Goal: Task Accomplishment & Management: Manage account settings

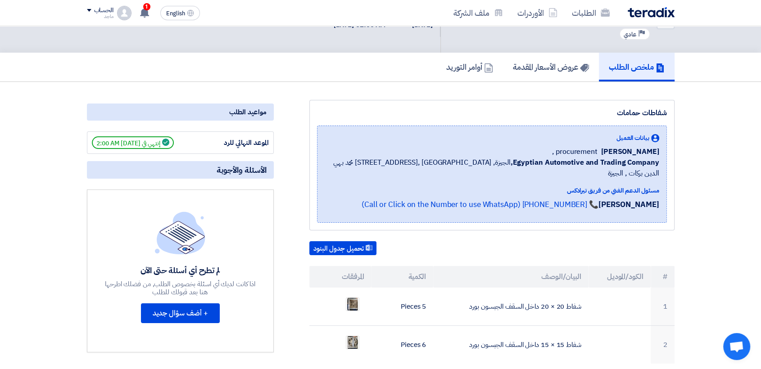
drag, startPoint x: 0, startPoint y: 0, endPoint x: 760, endPoint y: 125, distance: 770.3
click at [580, 69] on use at bounding box center [584, 68] width 9 height 8
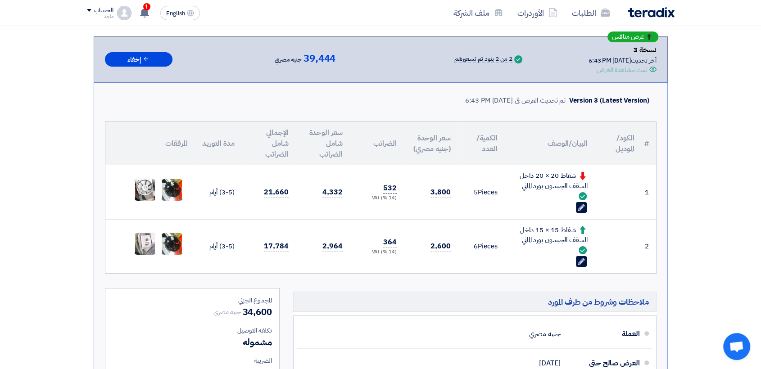
scroll to position [127, 0]
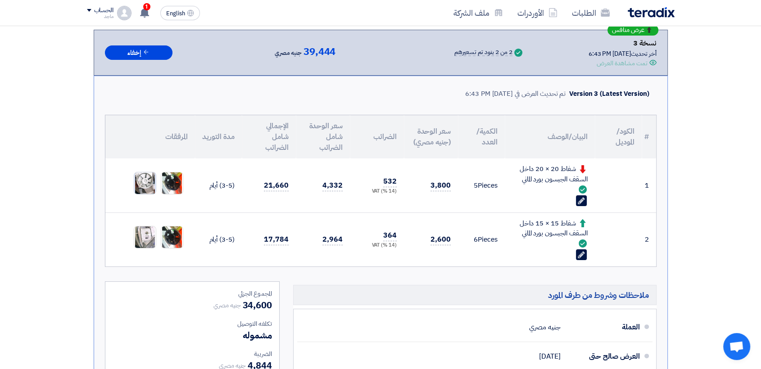
click at [140, 174] on img at bounding box center [145, 183] width 22 height 28
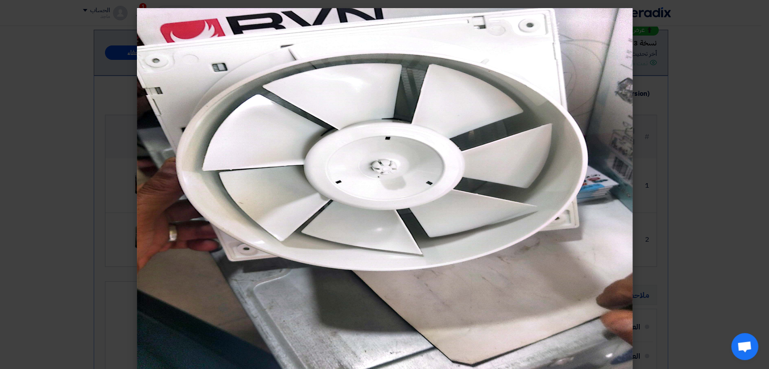
click at [697, 88] on modal-container at bounding box center [384, 184] width 769 height 369
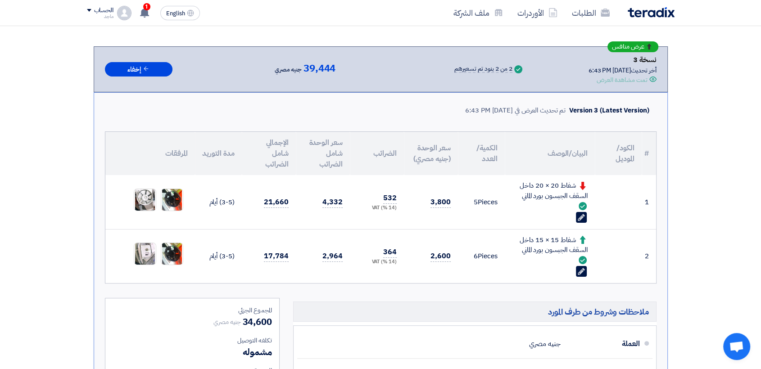
scroll to position [111, 0]
click at [581, 203] on use at bounding box center [583, 206] width 8 height 8
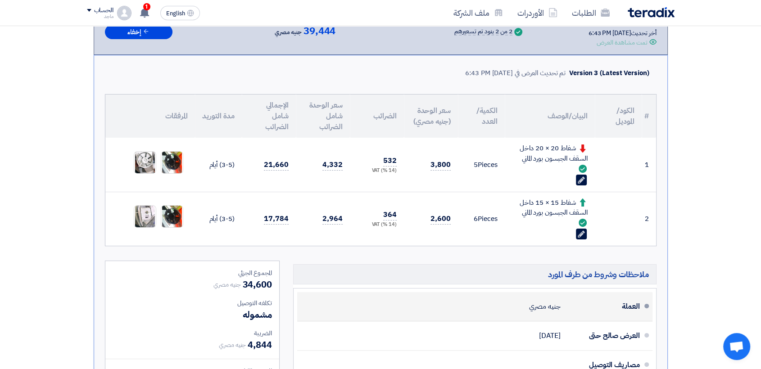
scroll to position [140, 0]
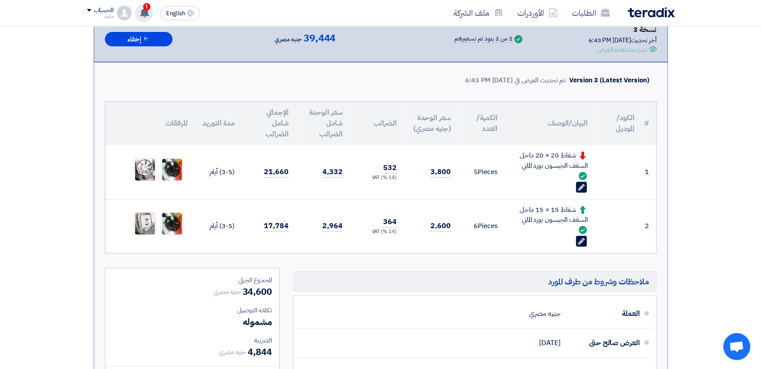
click at [152, 18] on app-header-notification-menu "1 تم نشر طلب عروض أسعار جديد - شاهد التفاصيل 7 minutes ago تعديل جديد خاص بطلب …" at bounding box center [143, 13] width 25 height 18
click at [150, 15] on div "1 تم نشر طلب عروض أسعار جديد - شاهد التفاصيل 7 minutes ago تعديل جديد خاص بطلب …" at bounding box center [144, 13] width 18 height 18
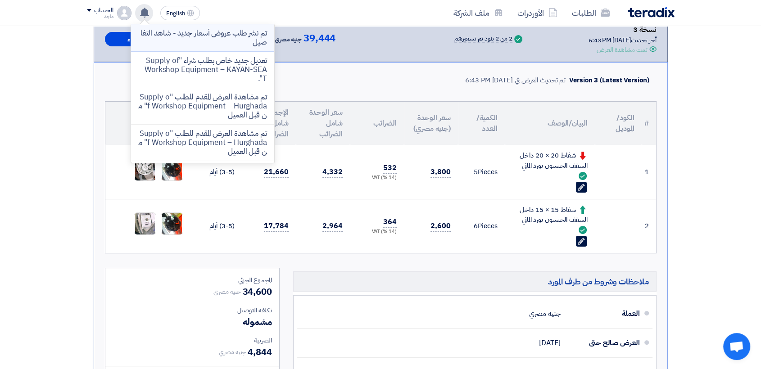
click at [201, 44] on p "تم نشر طلب عروض أسعار جديد - شاهد التفاصيل" at bounding box center [202, 38] width 129 height 18
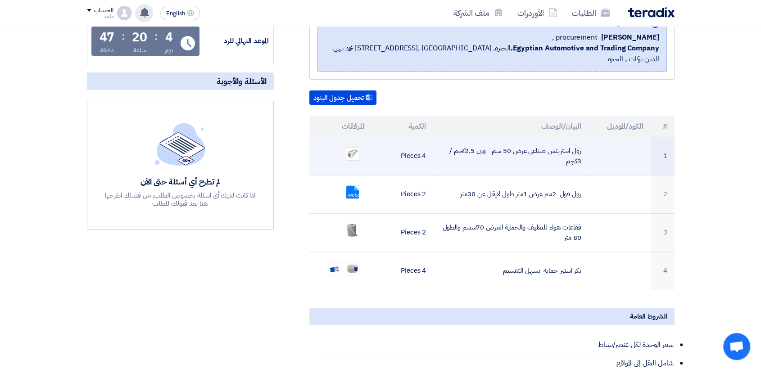
scroll to position [140, 0]
click at [349, 148] on img at bounding box center [352, 153] width 13 height 11
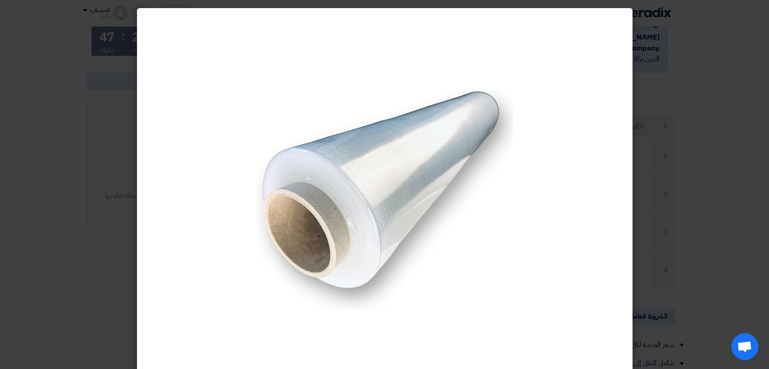
click at [761, 155] on modal-container at bounding box center [384, 184] width 769 height 369
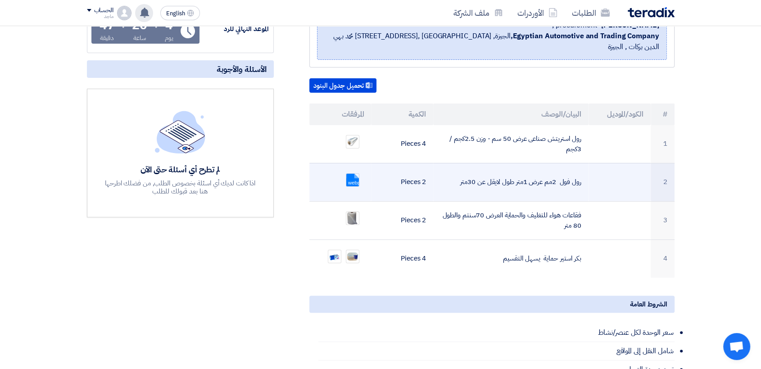
scroll to position [166, 0]
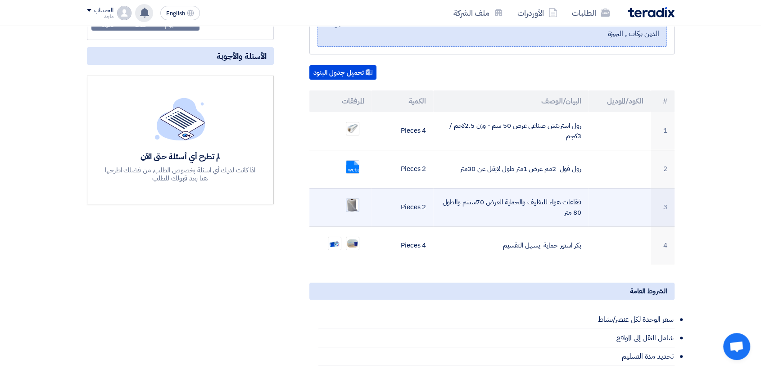
click at [353, 198] on img at bounding box center [352, 205] width 13 height 14
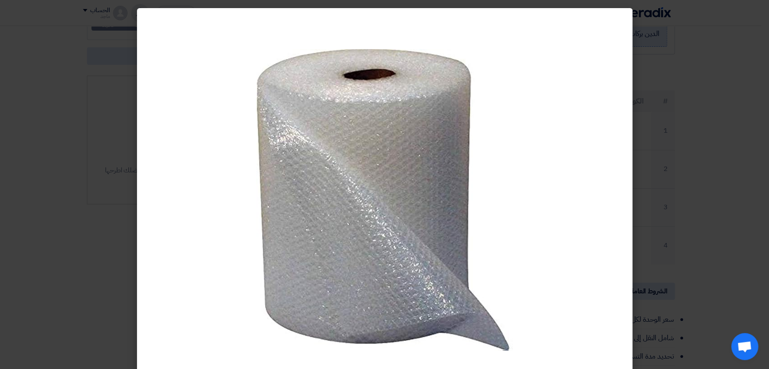
click at [702, 174] on modal-container at bounding box center [384, 184] width 769 height 369
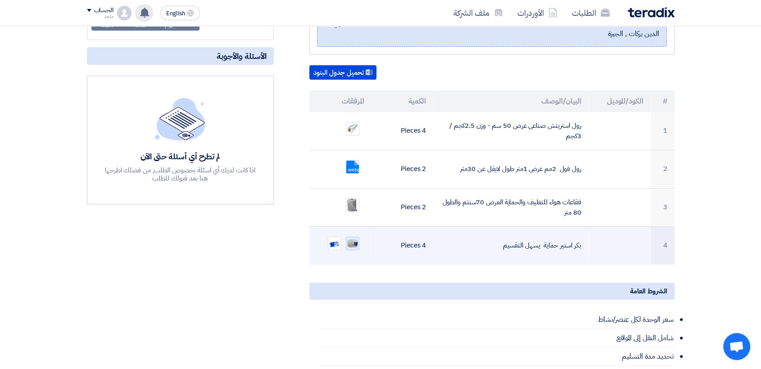
click at [351, 239] on img at bounding box center [352, 244] width 13 height 10
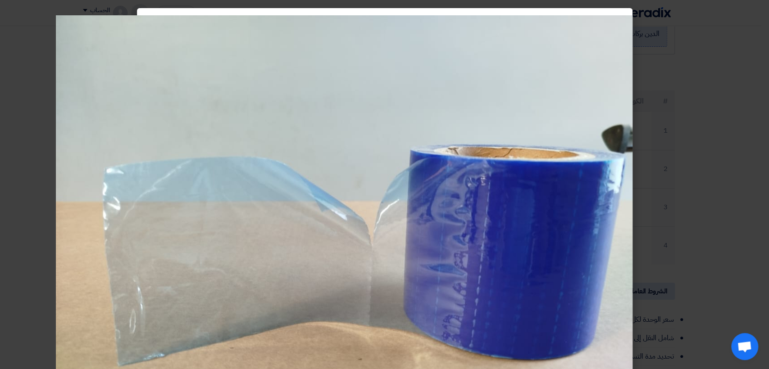
click at [713, 176] on modal-container at bounding box center [384, 184] width 769 height 369
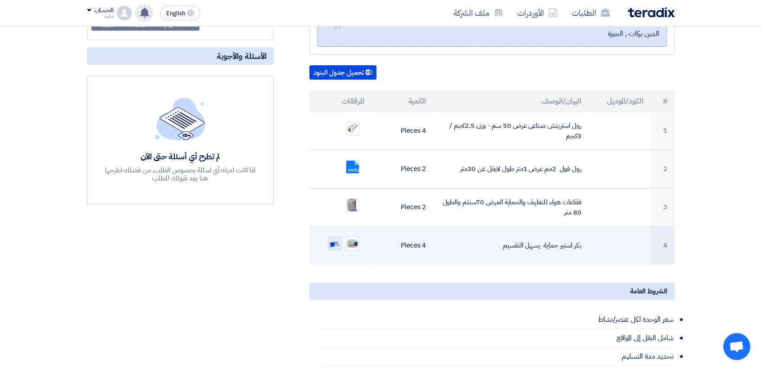
click at [332, 237] on img at bounding box center [334, 243] width 13 height 13
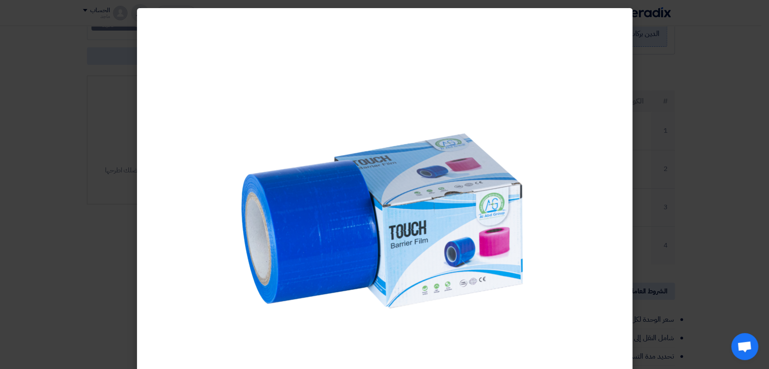
click at [747, 159] on modal-container at bounding box center [384, 184] width 769 height 369
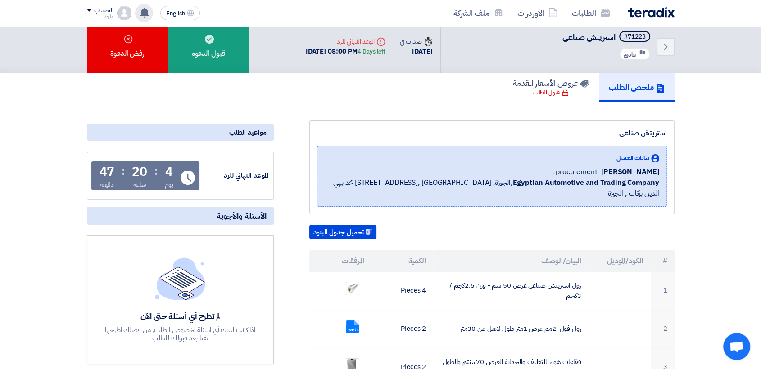
scroll to position [0, 0]
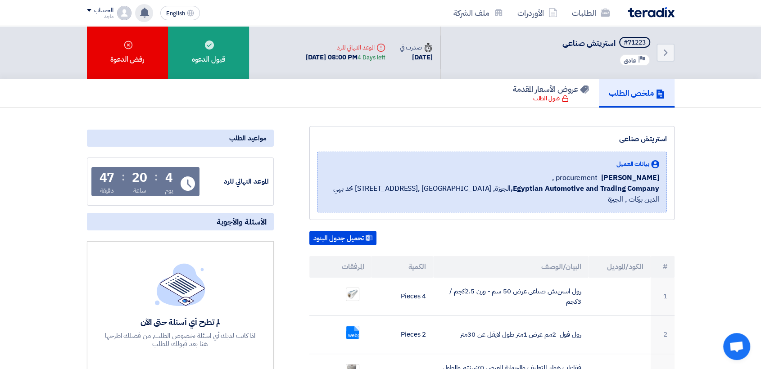
scroll to position [140, 0]
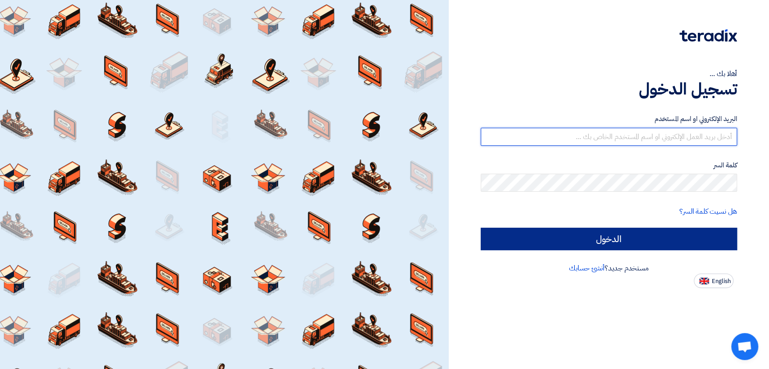
type input "[EMAIL_ADDRESS][DOMAIN_NAME]"
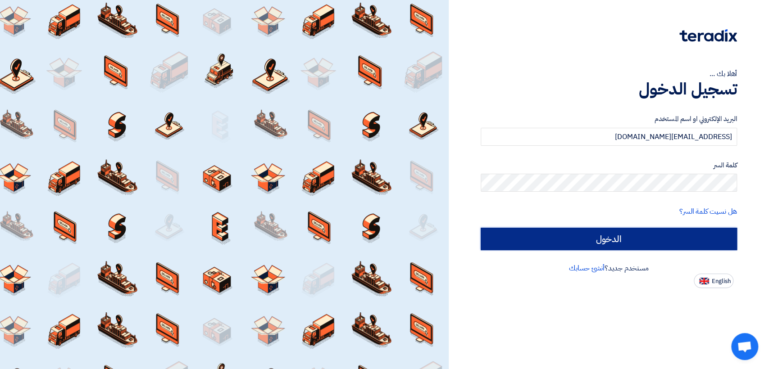
click at [484, 231] on input "الدخول" at bounding box center [608, 239] width 256 height 23
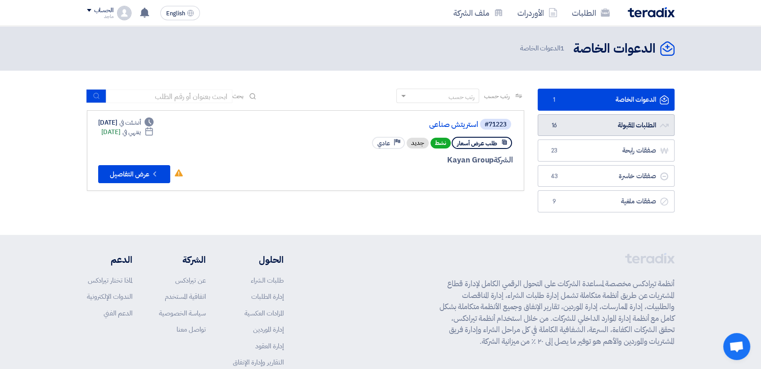
click at [575, 125] on link "الطلبات المقبولة الطلبات المقبولة 16" at bounding box center [606, 125] width 137 height 22
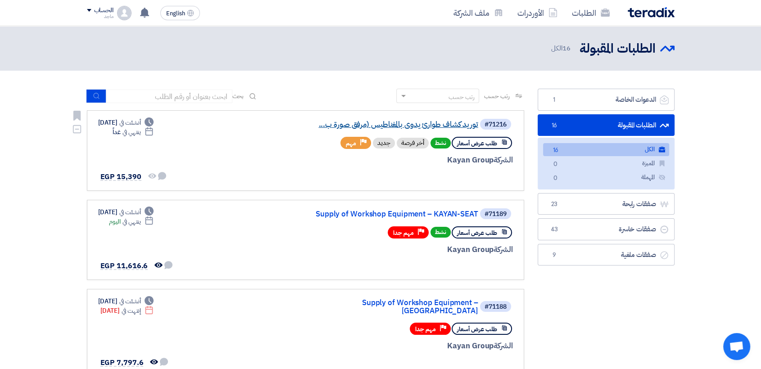
click at [436, 125] on link "توريد كشاف طوارئ يدوى بالمغناطيس (مرفق صورة ب..." at bounding box center [388, 125] width 180 height 8
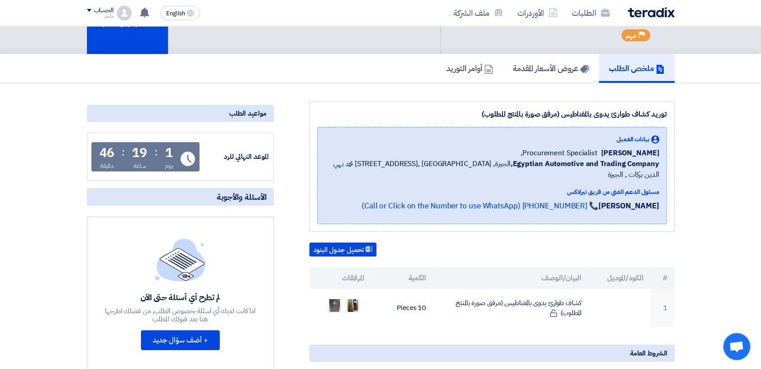
scroll to position [50, 0]
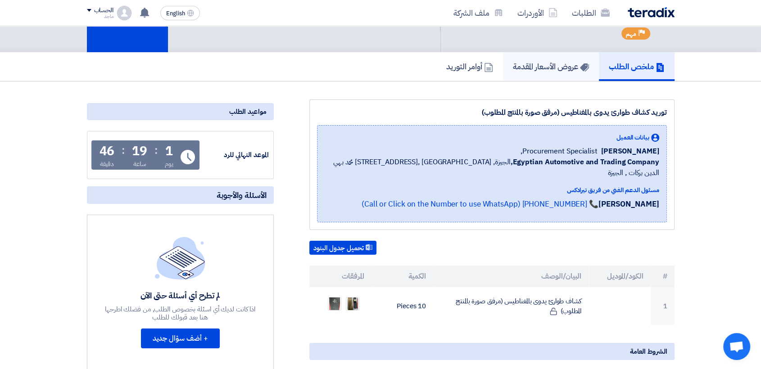
click at [581, 77] on link "عروض الأسعار المقدمة" at bounding box center [551, 66] width 96 height 29
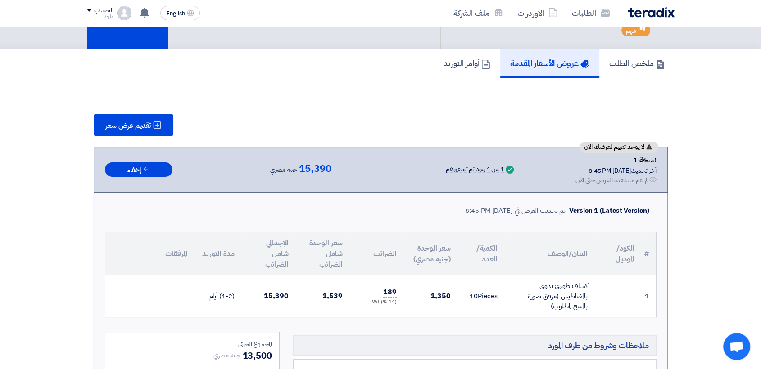
scroll to position [58, 0]
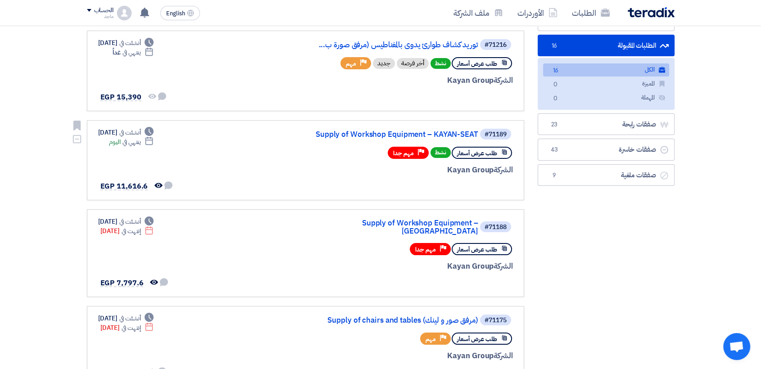
scroll to position [82, 0]
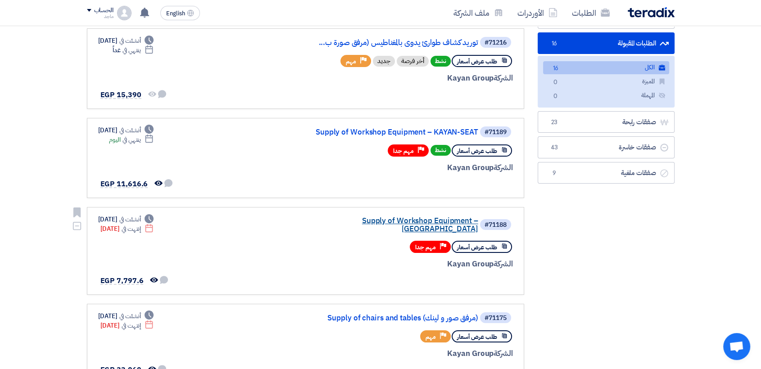
click at [349, 221] on link "Supply of Workshop Equipment – [GEOGRAPHIC_DATA]" at bounding box center [388, 225] width 180 height 16
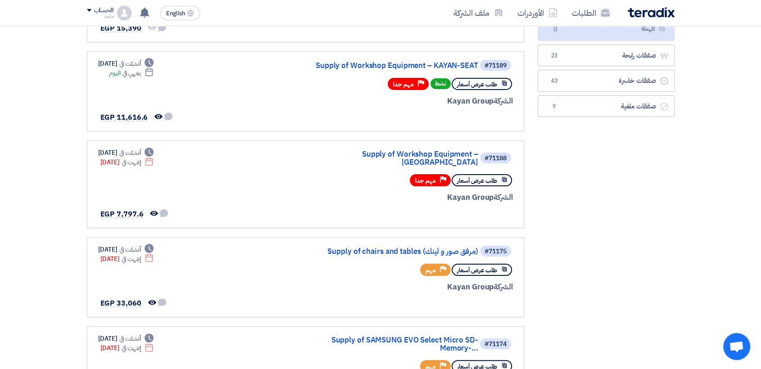
scroll to position [157, 0]
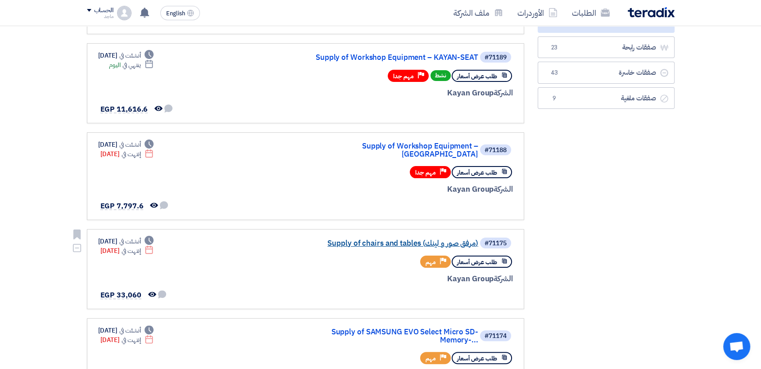
click at [371, 240] on link "Supply of chairs and tables (مرفق صور و لينك)" at bounding box center [388, 244] width 180 height 8
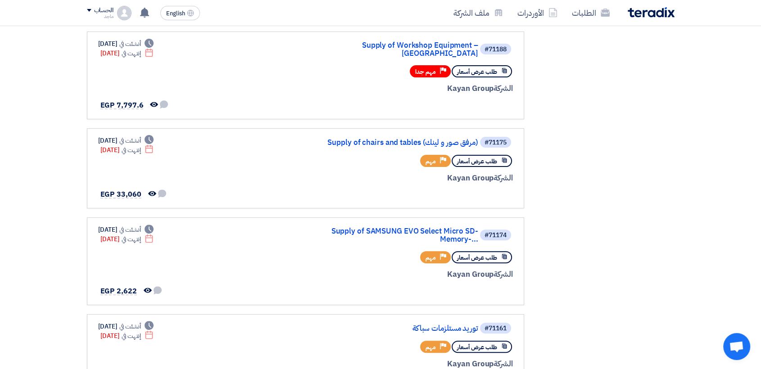
scroll to position [257, 0]
click at [399, 228] on link "Supply of SAMSUNG EVO Select Micro SD-Memory-..." at bounding box center [388, 236] width 180 height 16
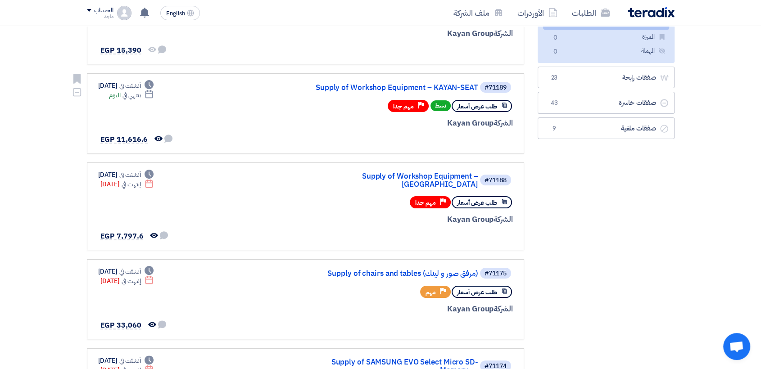
scroll to position [149, 0]
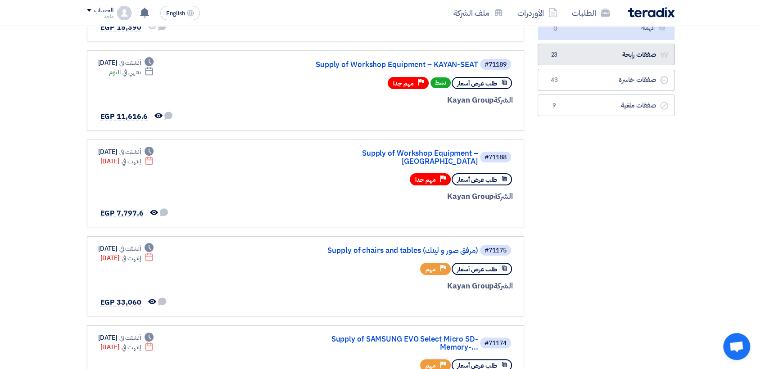
click at [604, 49] on link "صفقات رابحة صفقات رابحة 23" at bounding box center [606, 55] width 137 height 22
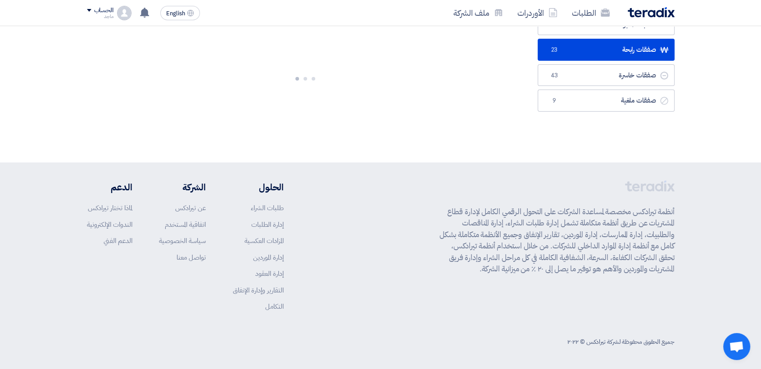
scroll to position [0, 0]
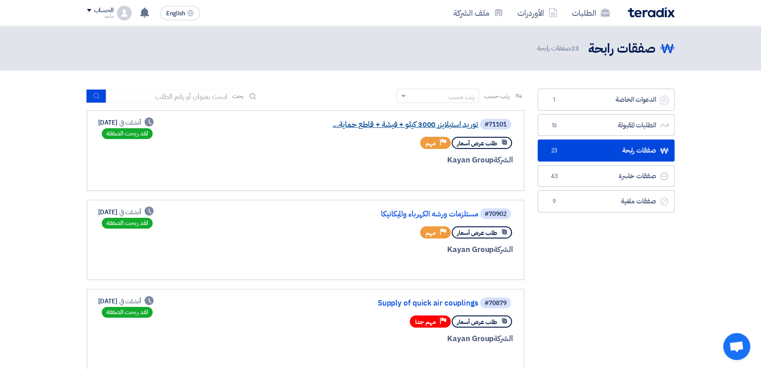
click at [414, 127] on link "توريد استبلايزر 3000 كيلو + فيشة + قاطع حماية..." at bounding box center [388, 125] width 180 height 8
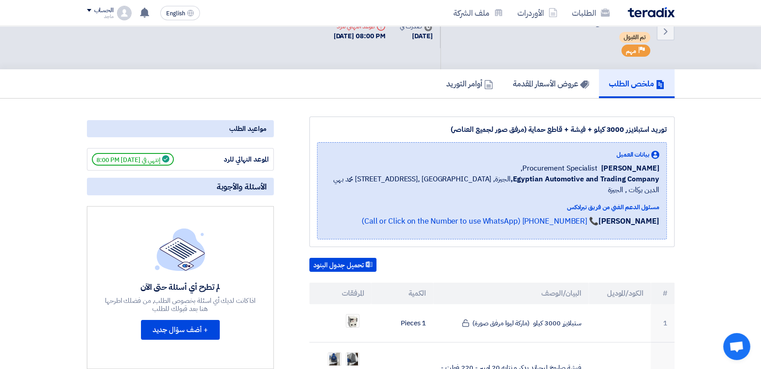
scroll to position [39, 0]
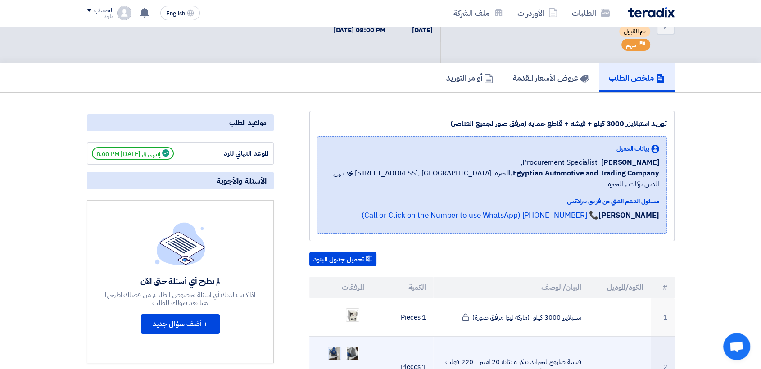
click at [332, 344] on img at bounding box center [334, 353] width 13 height 25
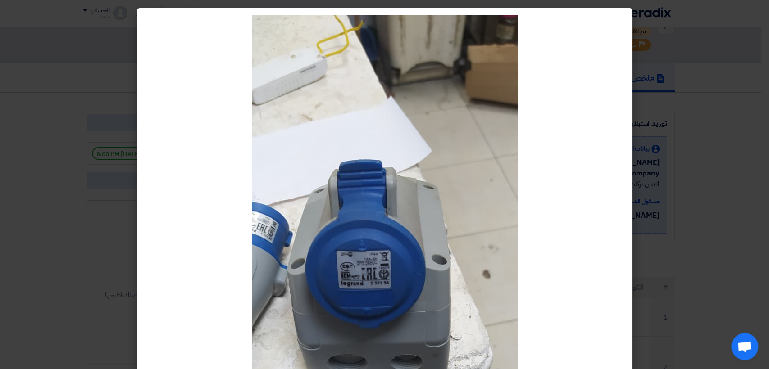
click at [768, 22] on modal-container at bounding box center [384, 184] width 769 height 369
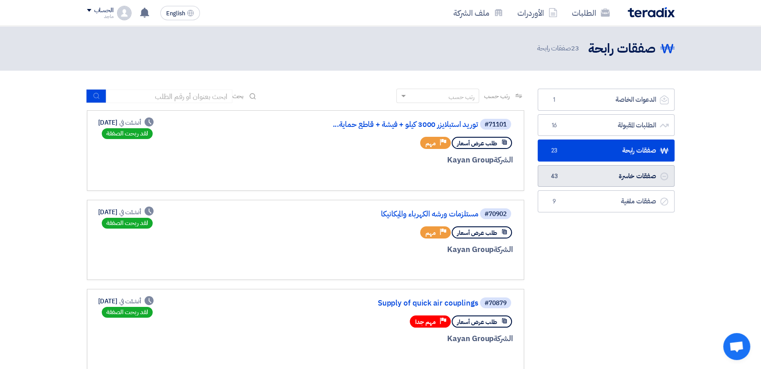
click at [593, 176] on link "صفقات خاسرة صفقات خاسرة 43" at bounding box center [606, 176] width 137 height 22
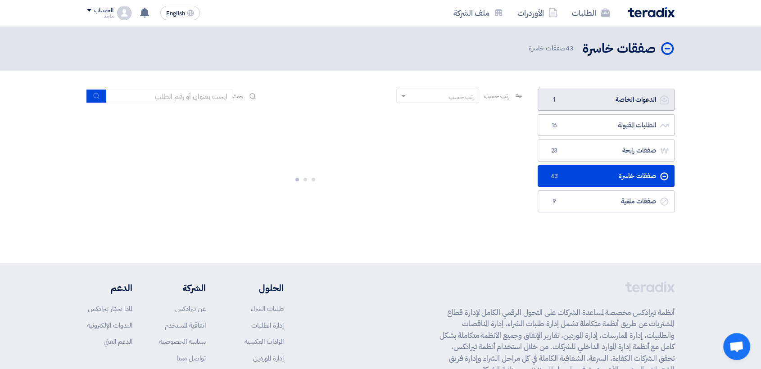
click at [619, 103] on link "الدعوات الخاصة الدعوات الخاصة 1" at bounding box center [606, 100] width 137 height 22
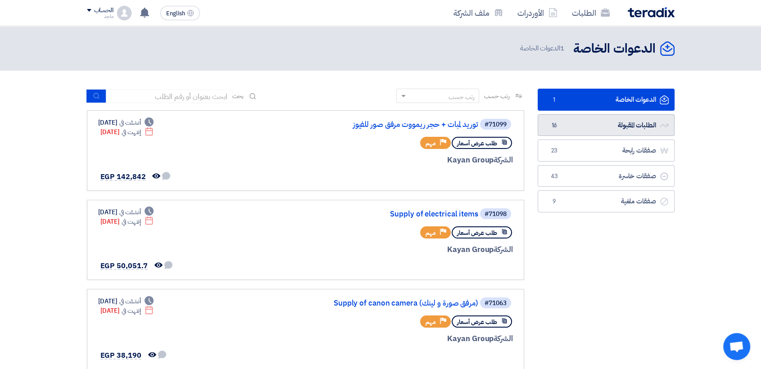
click at [616, 116] on link "الطلبات المقبولة الطلبات المقبولة 16" at bounding box center [606, 125] width 137 height 22
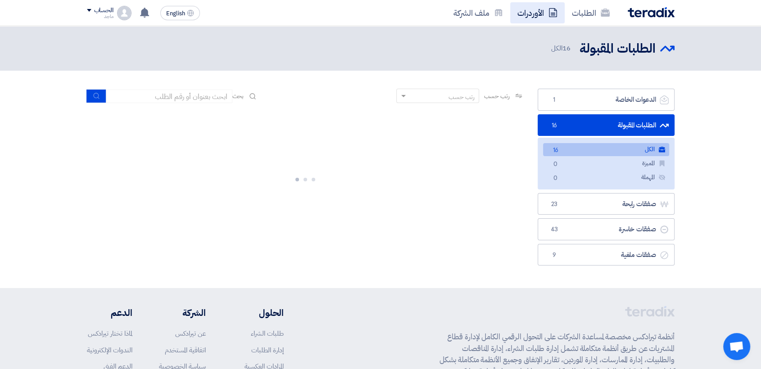
click at [538, 18] on link "الأوردرات" at bounding box center [537, 12] width 54 height 21
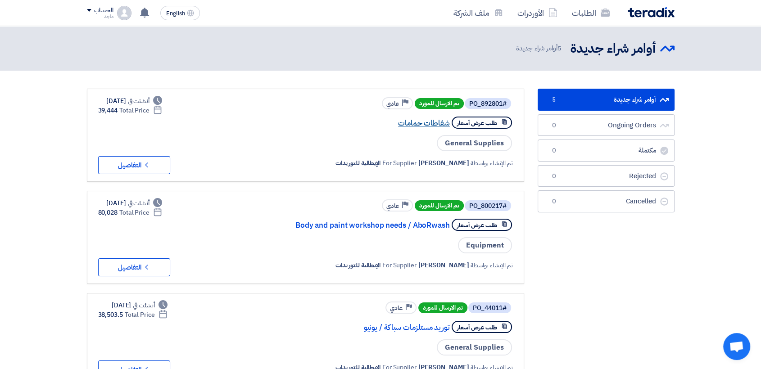
click at [426, 119] on link "شفاطات حمامات" at bounding box center [360, 123] width 180 height 8
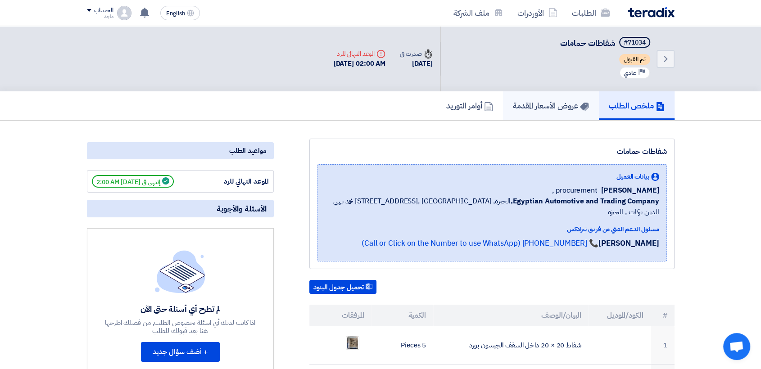
click at [542, 100] on h5 "عروض الأسعار المقدمة" at bounding box center [551, 105] width 76 height 10
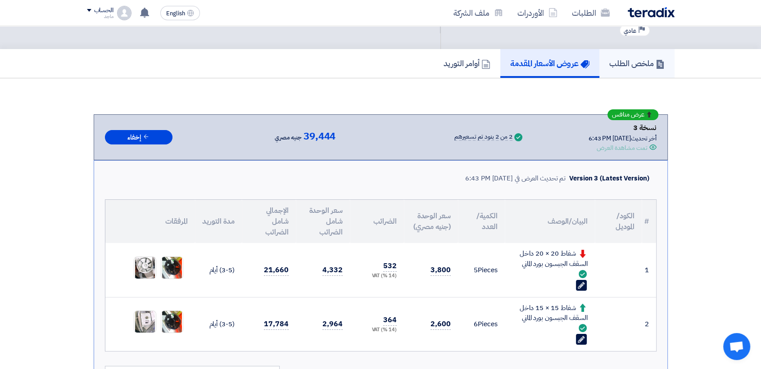
scroll to position [54, 0]
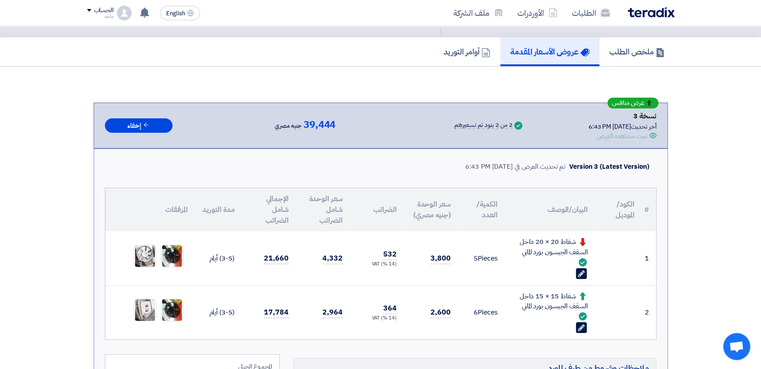
drag, startPoint x: 599, startPoint y: 95, endPoint x: 615, endPoint y: 119, distance: 28.7
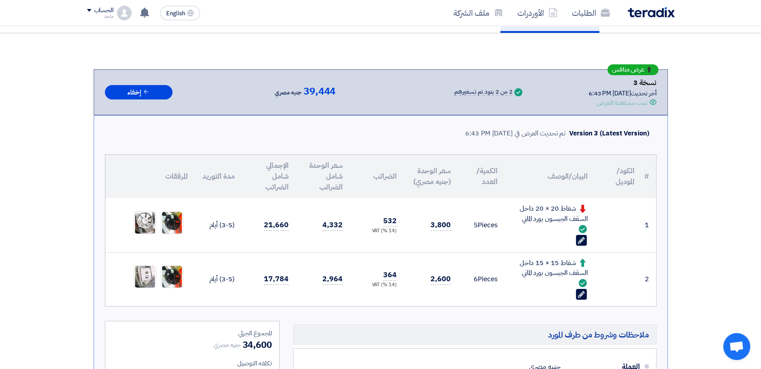
scroll to position [102, 0]
